Goal: Transaction & Acquisition: Purchase product/service

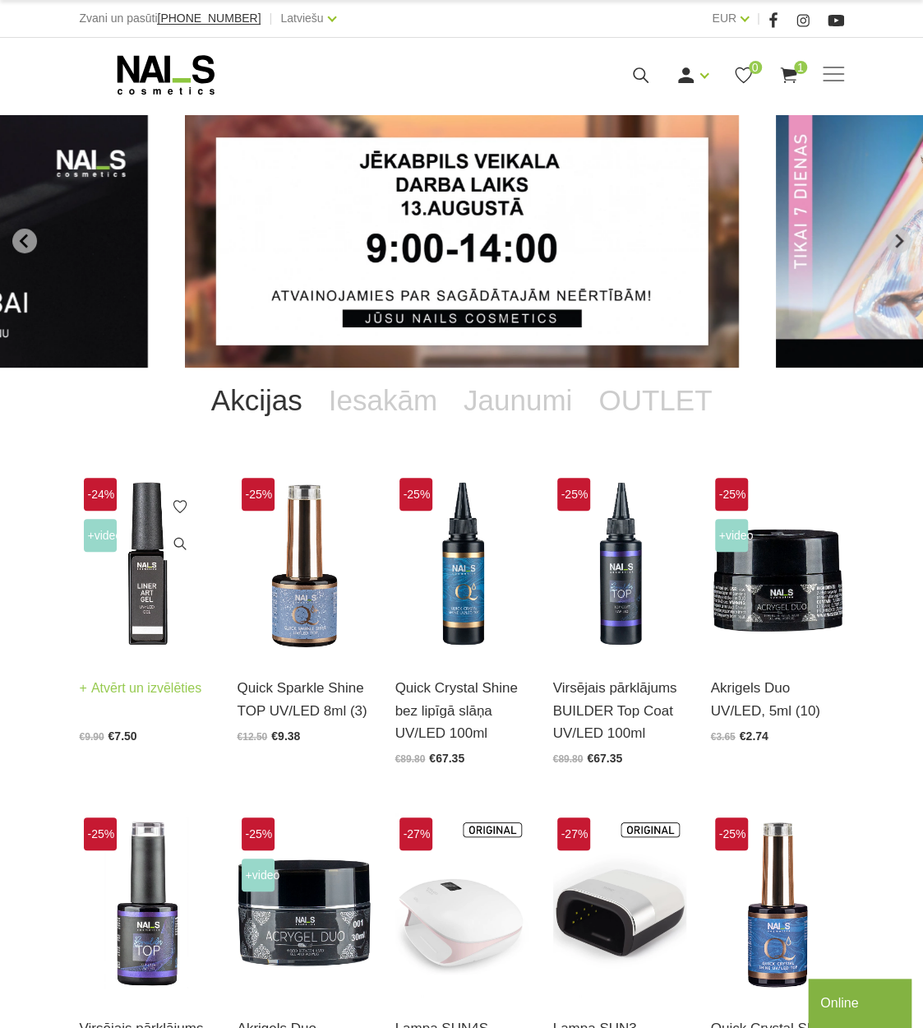
click at [146, 617] on img at bounding box center [146, 565] width 133 height 183
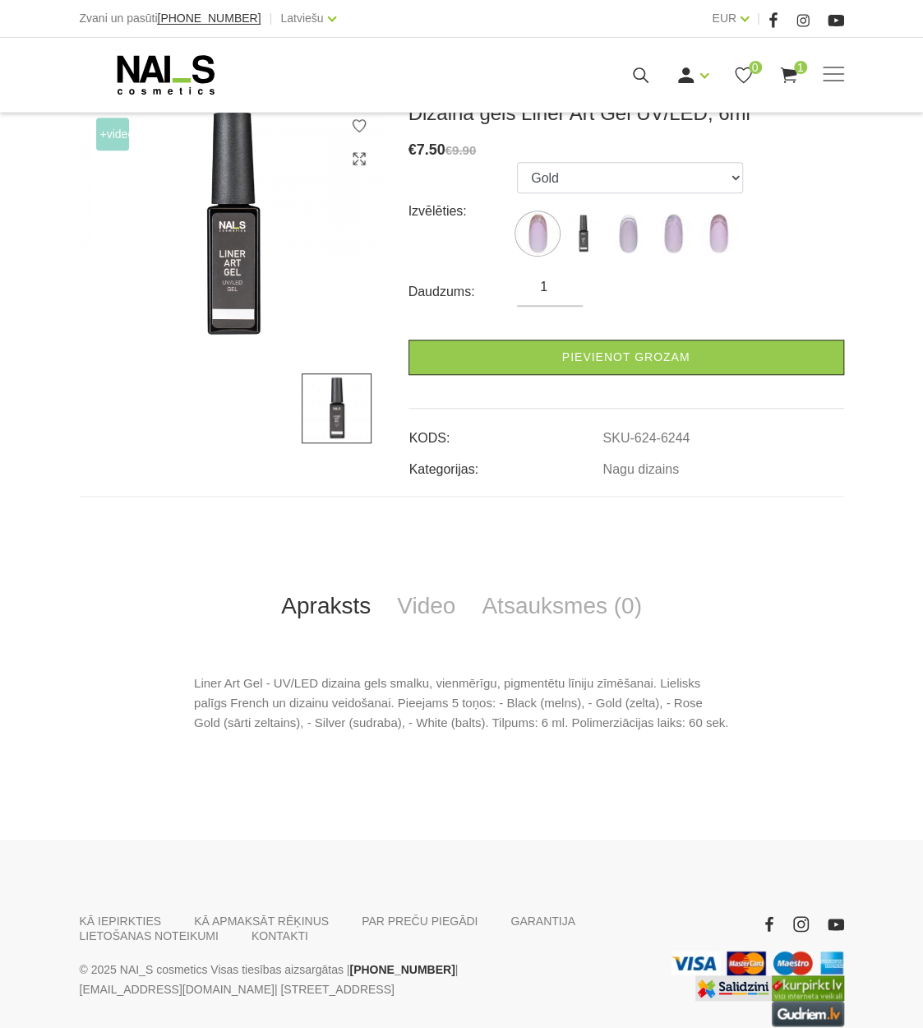
scroll to position [326, 0]
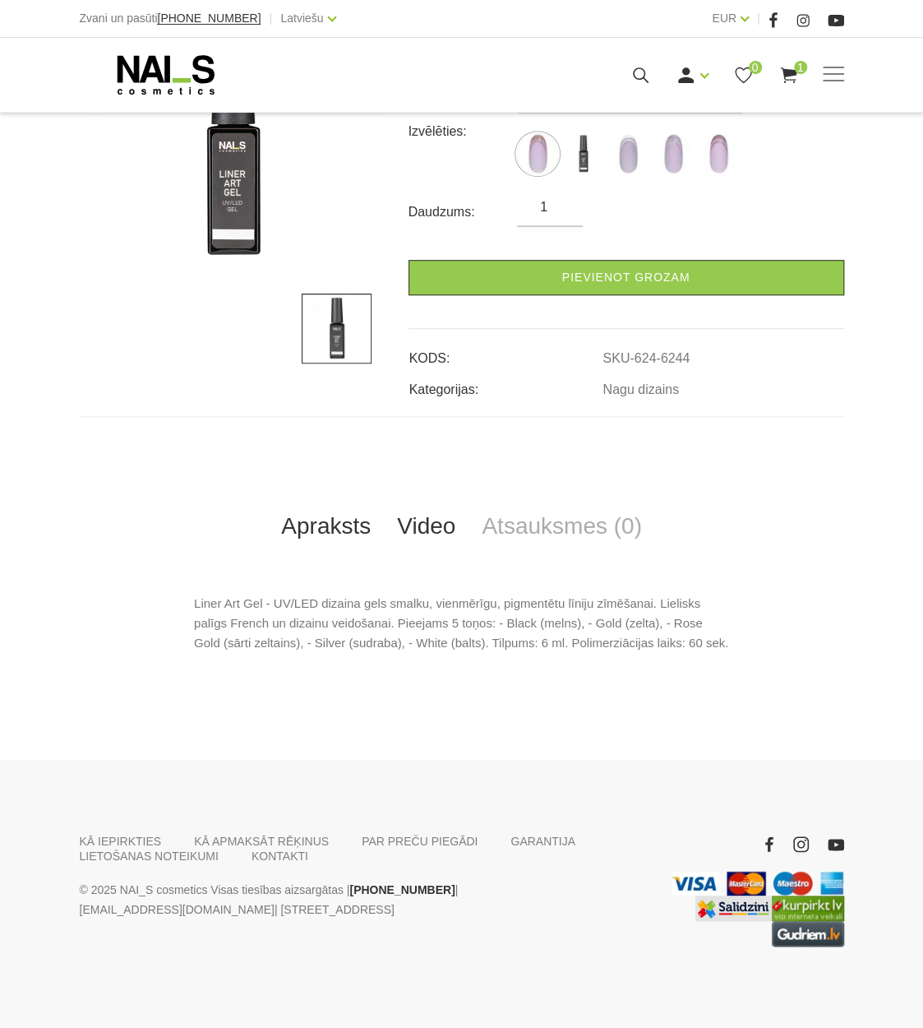
click at [431, 538] on link "Video" at bounding box center [426, 526] width 85 height 54
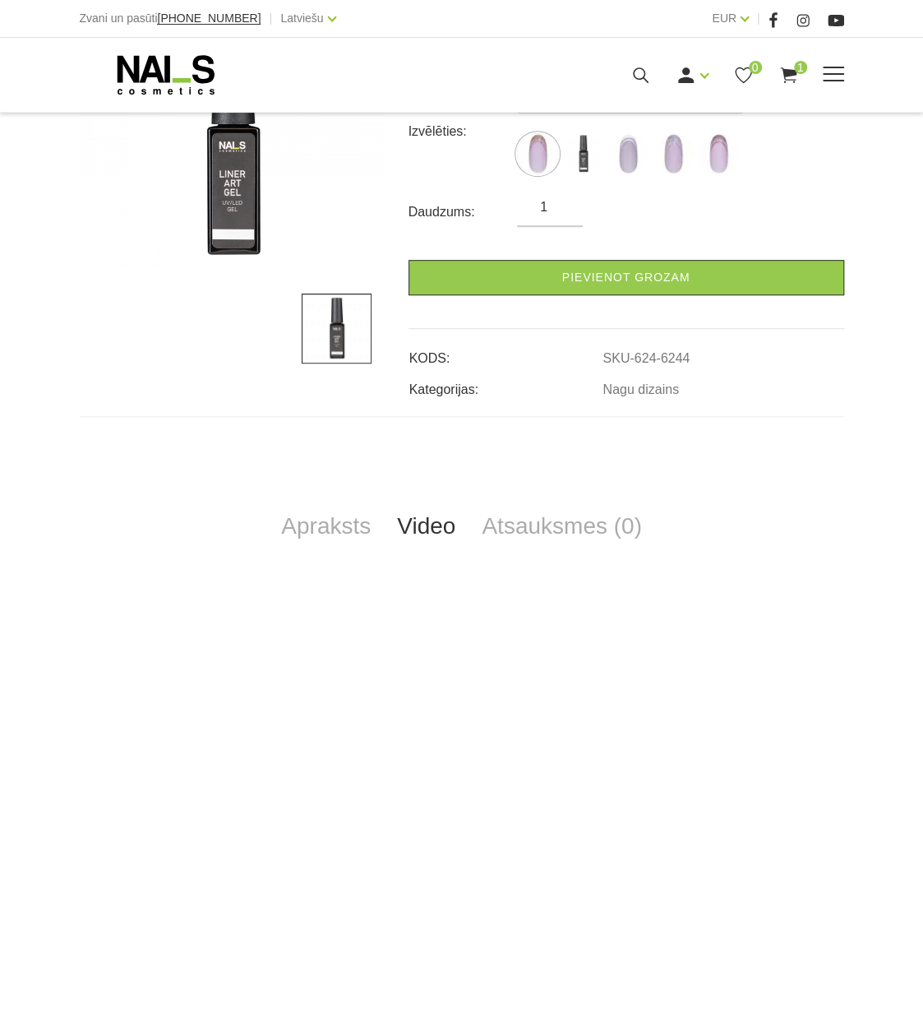
click at [161, 65] on icon at bounding box center [166, 74] width 173 height 41
